Goal: Transaction & Acquisition: Purchase product/service

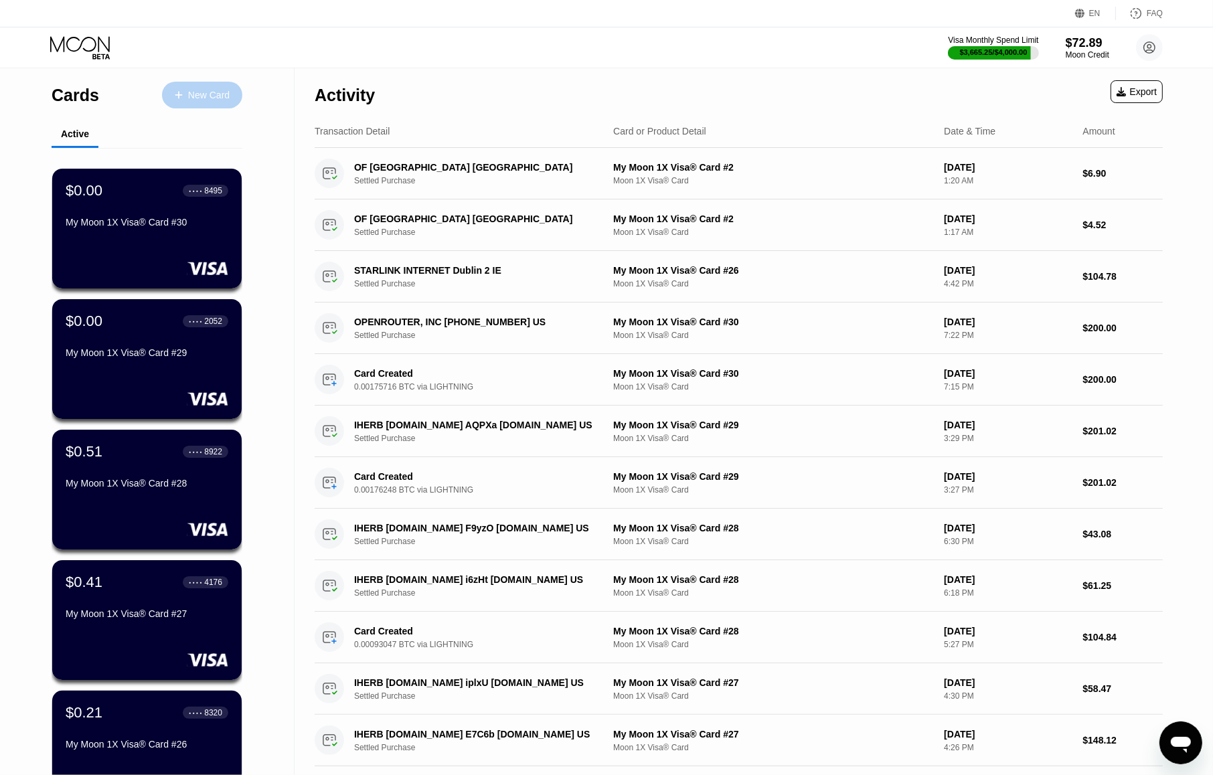
click at [214, 97] on div "New Card" at bounding box center [208, 95] width 41 height 11
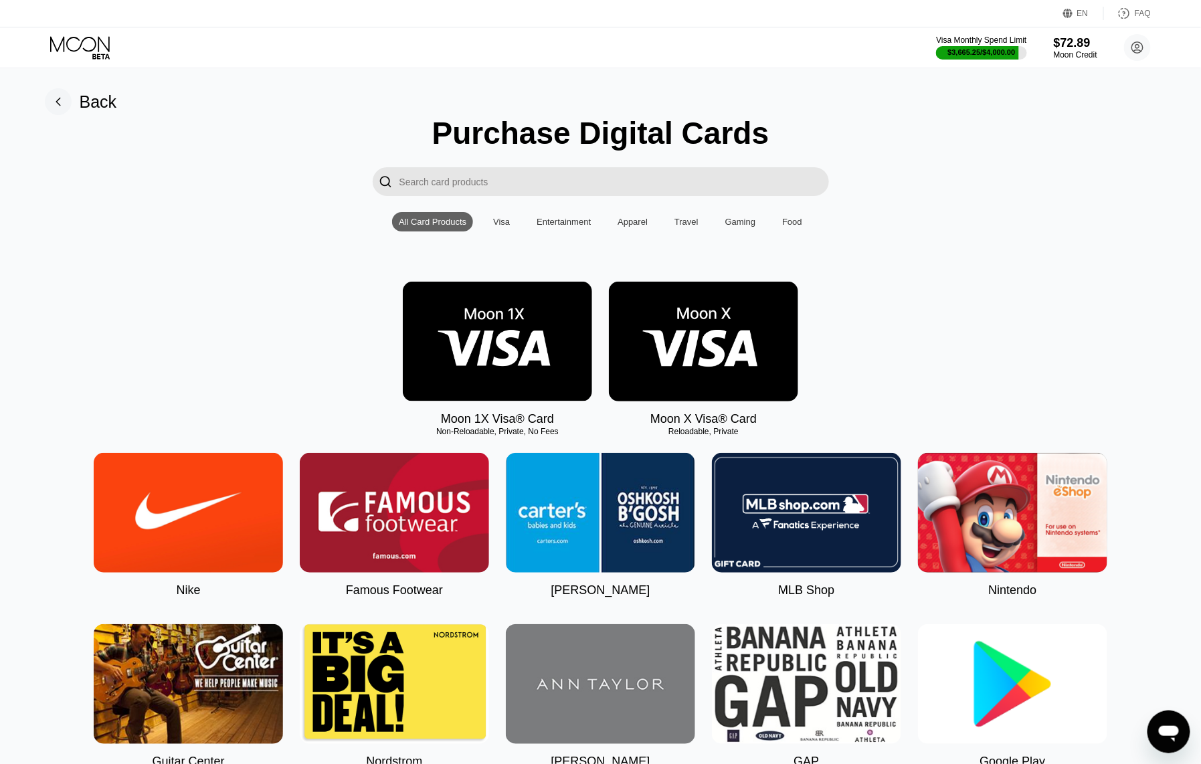
click at [502, 343] on img at bounding box center [497, 342] width 189 height 120
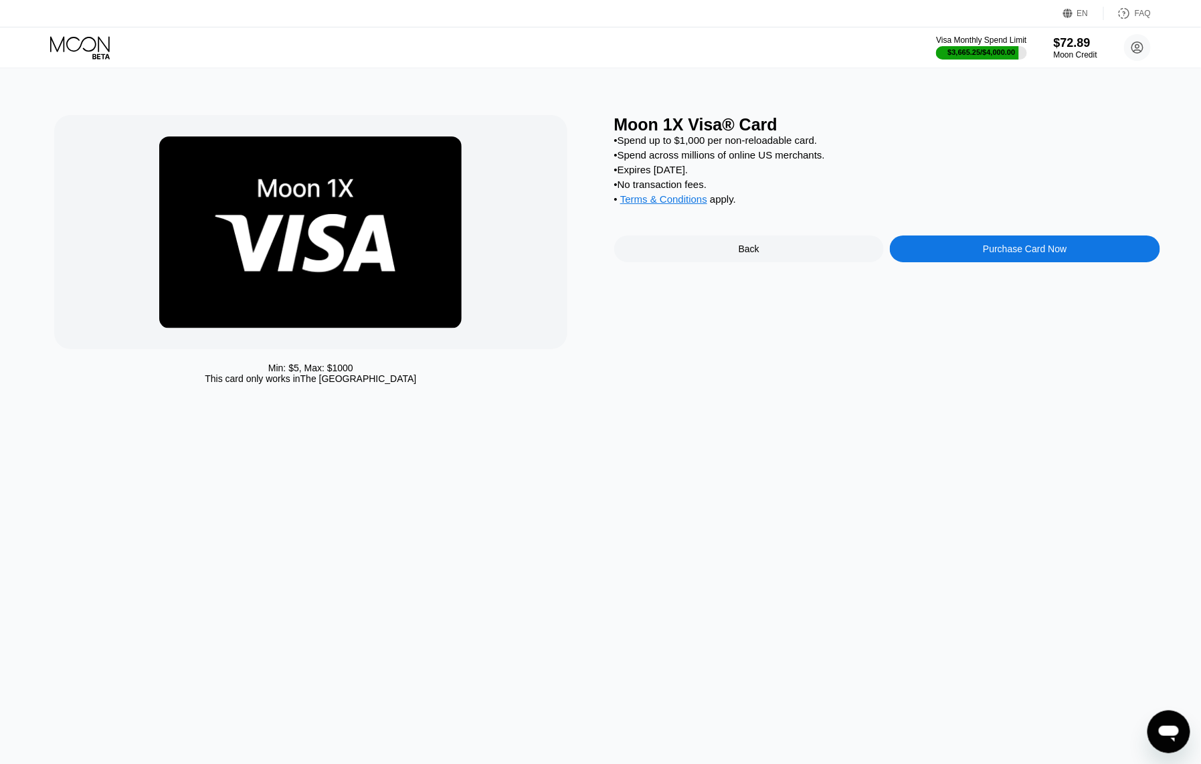
click at [1007, 254] on div "Purchase Card Now" at bounding box center [1025, 249] width 84 height 11
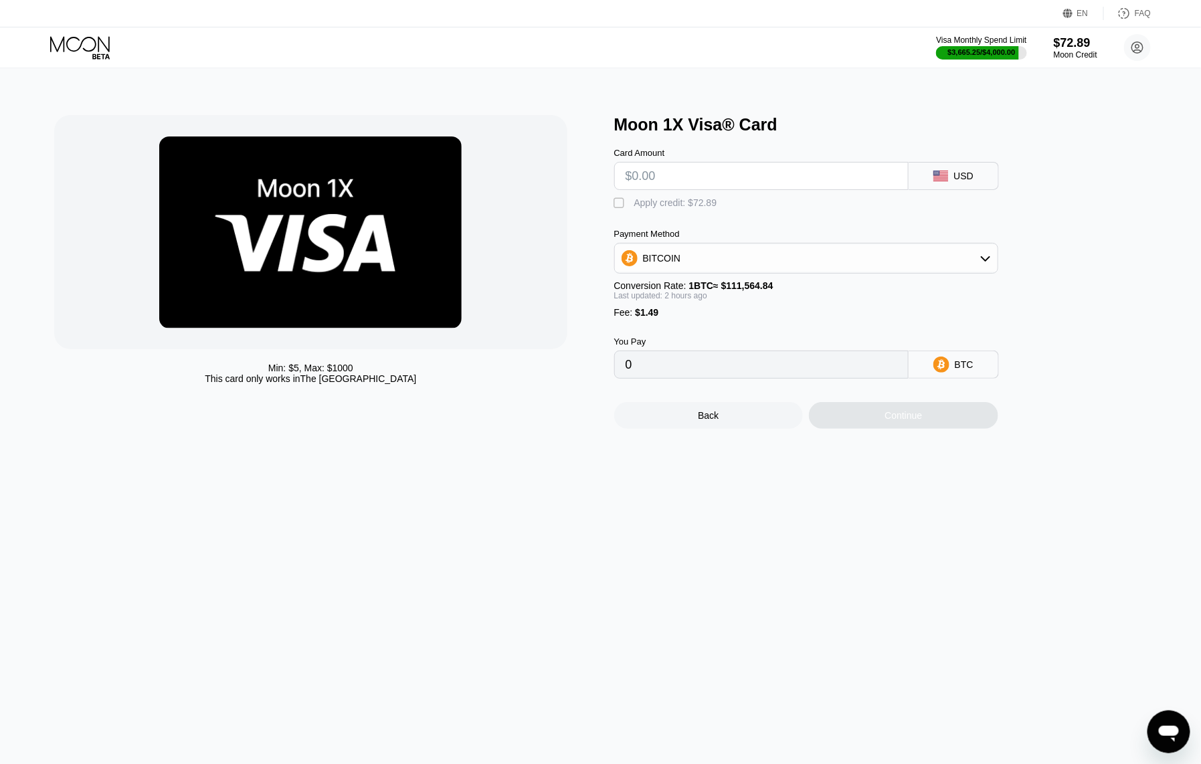
click at [713, 181] on input "text" at bounding box center [762, 176] width 272 height 27
type input "$113."
type input "0.00102297"
type input "$113.64"
type input "0.00102869"
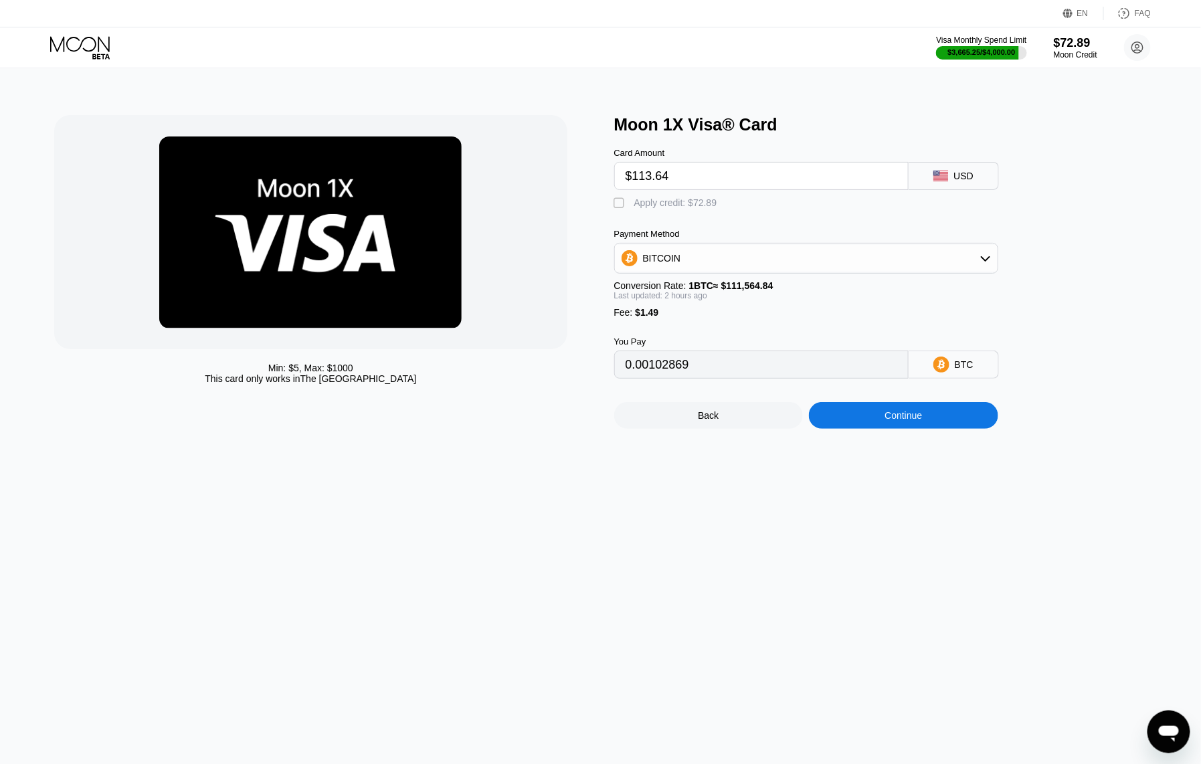
type input "$113.64"
click at [895, 421] on div "Continue" at bounding box center [903, 415] width 37 height 11
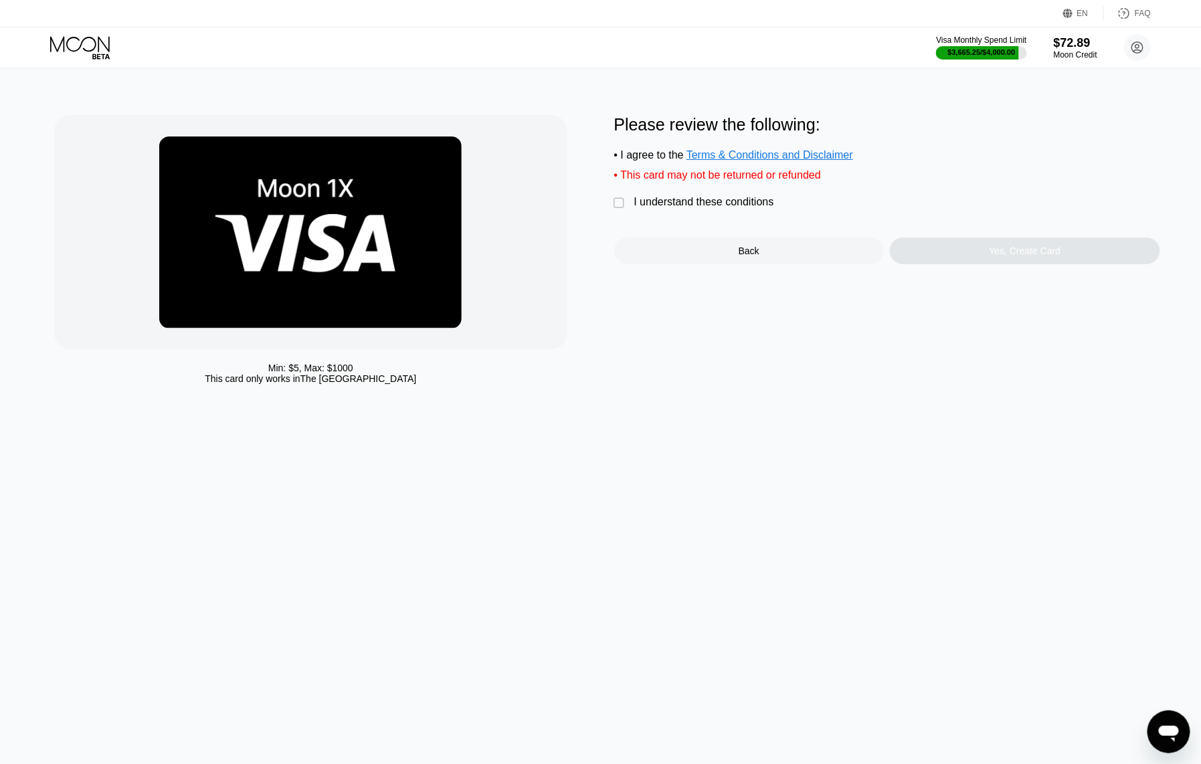
click at [760, 208] on div "I understand these conditions" at bounding box center [704, 202] width 140 height 12
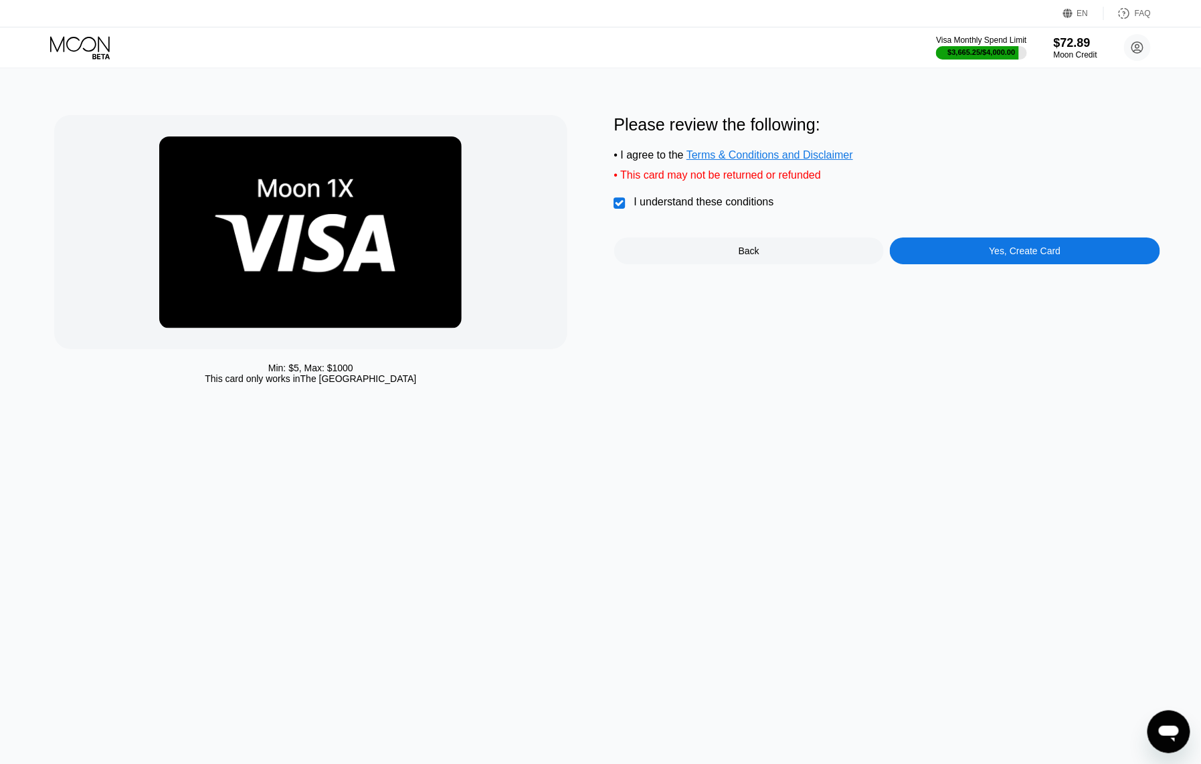
click at [962, 261] on div "Yes, Create Card" at bounding box center [1025, 251] width 270 height 27
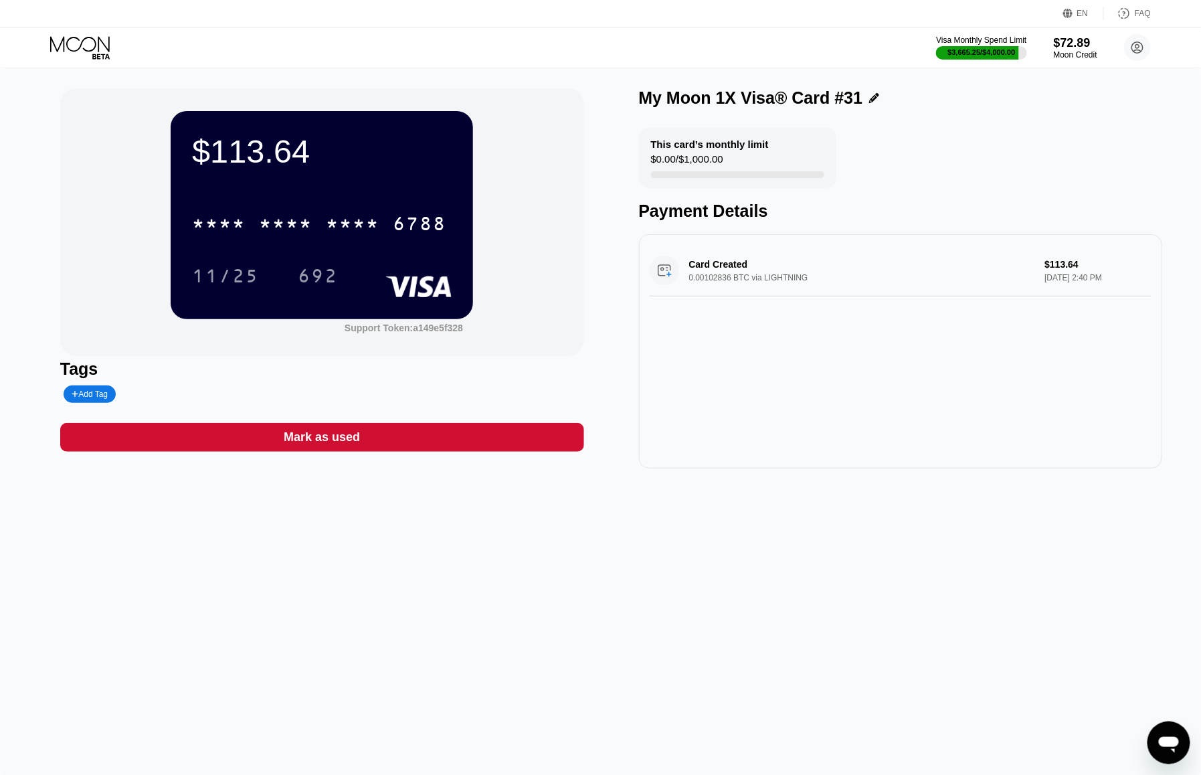
click at [252, 153] on div "$113.64" at bounding box center [322, 151] width 260 height 37
copy div "$113.64"
click at [349, 228] on div "* * * *" at bounding box center [353, 225] width 54 height 21
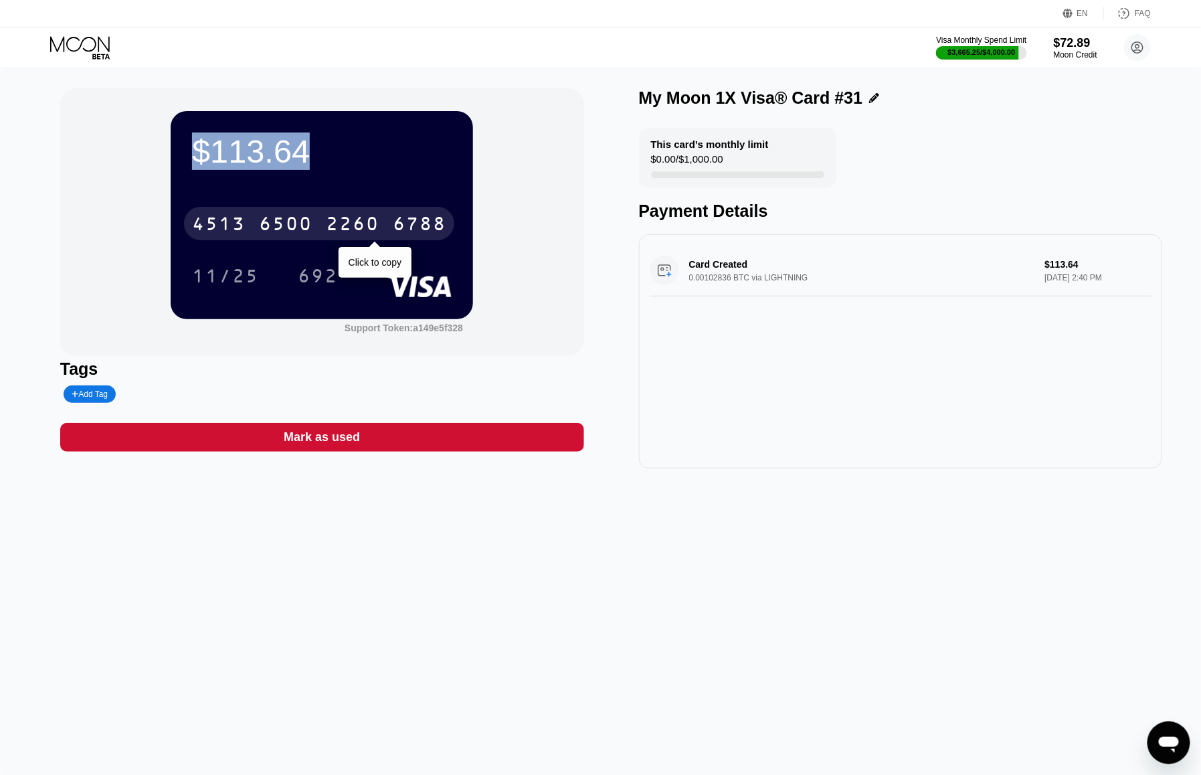
click at [325, 277] on div "692" at bounding box center [318, 277] width 40 height 21
click at [703, 558] on div "$113.64 [CREDIT_CARD_NUMBER] Click to copy 11/25 692 Support Token: a149e5f328 …" at bounding box center [600, 421] width 1201 height 707
click at [1136, 43] on circle at bounding box center [1137, 47] width 27 height 27
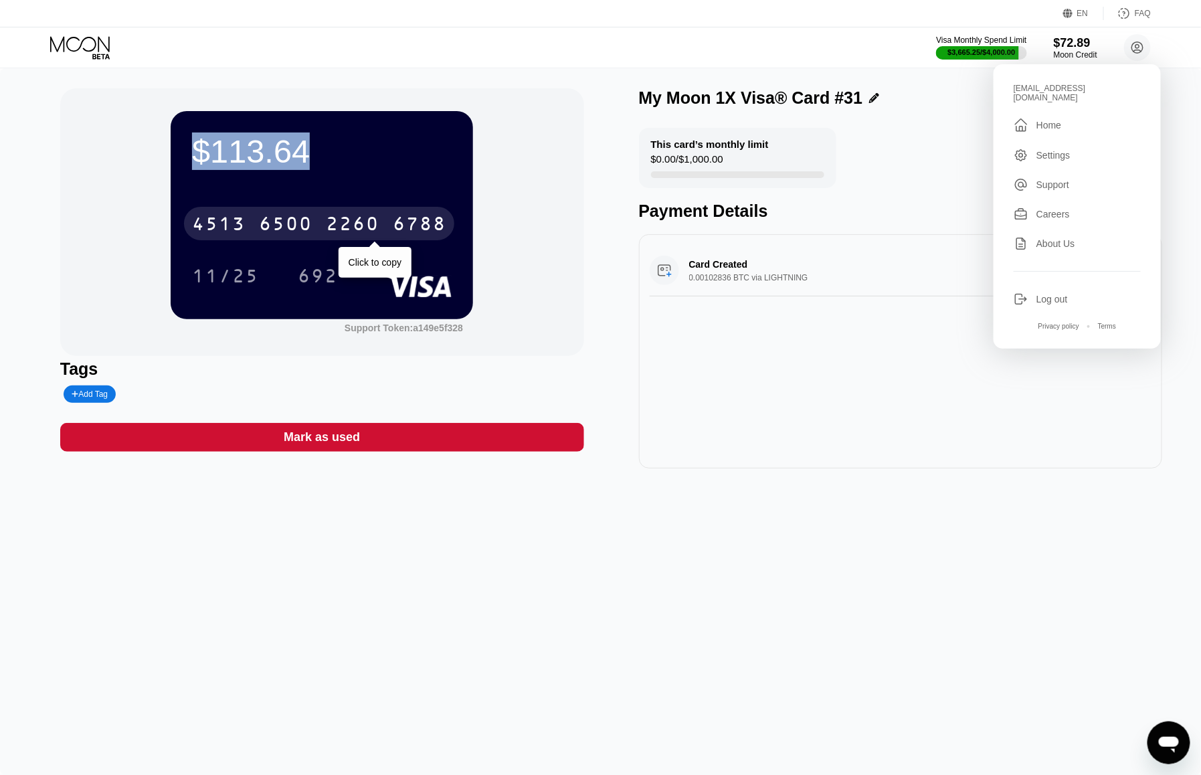
click at [1040, 90] on div "[EMAIL_ADDRESS][DOMAIN_NAME]" at bounding box center [1077, 93] width 127 height 19
copy div "nose22y@hotmail.com "
